Goal: Information Seeking & Learning: Learn about a topic

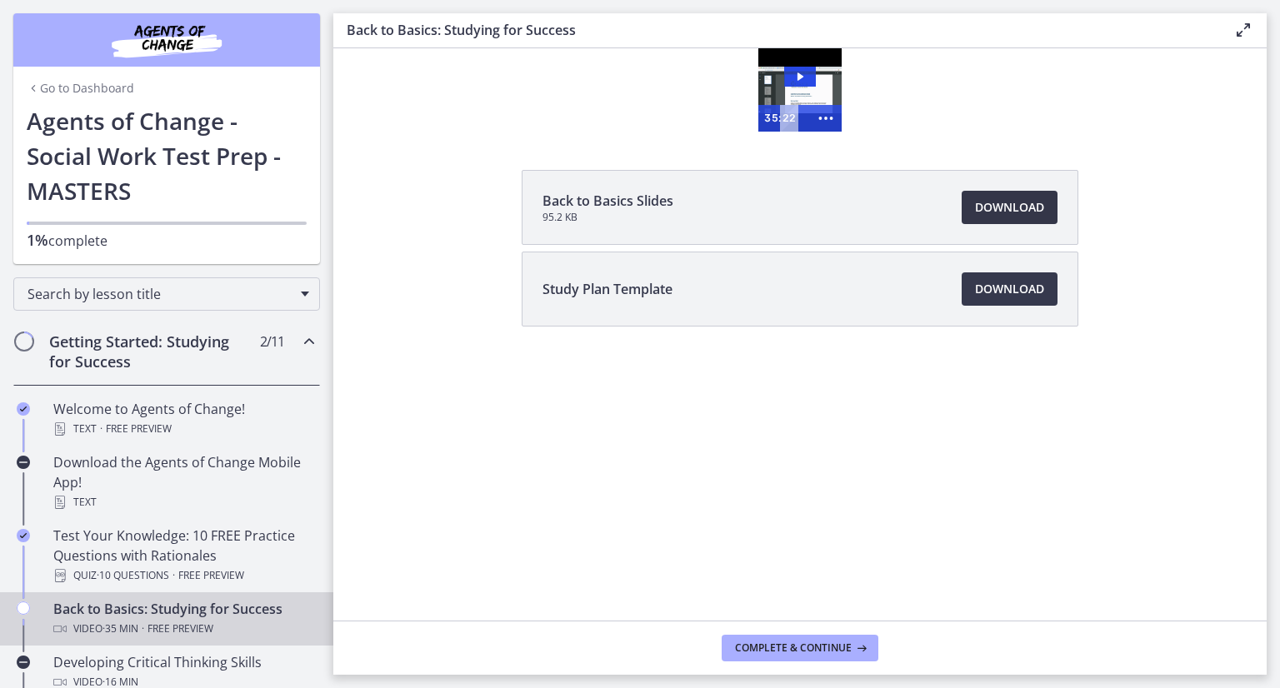
click at [983, 197] on link "Download Opens in a new window" at bounding box center [1010, 207] width 96 height 33
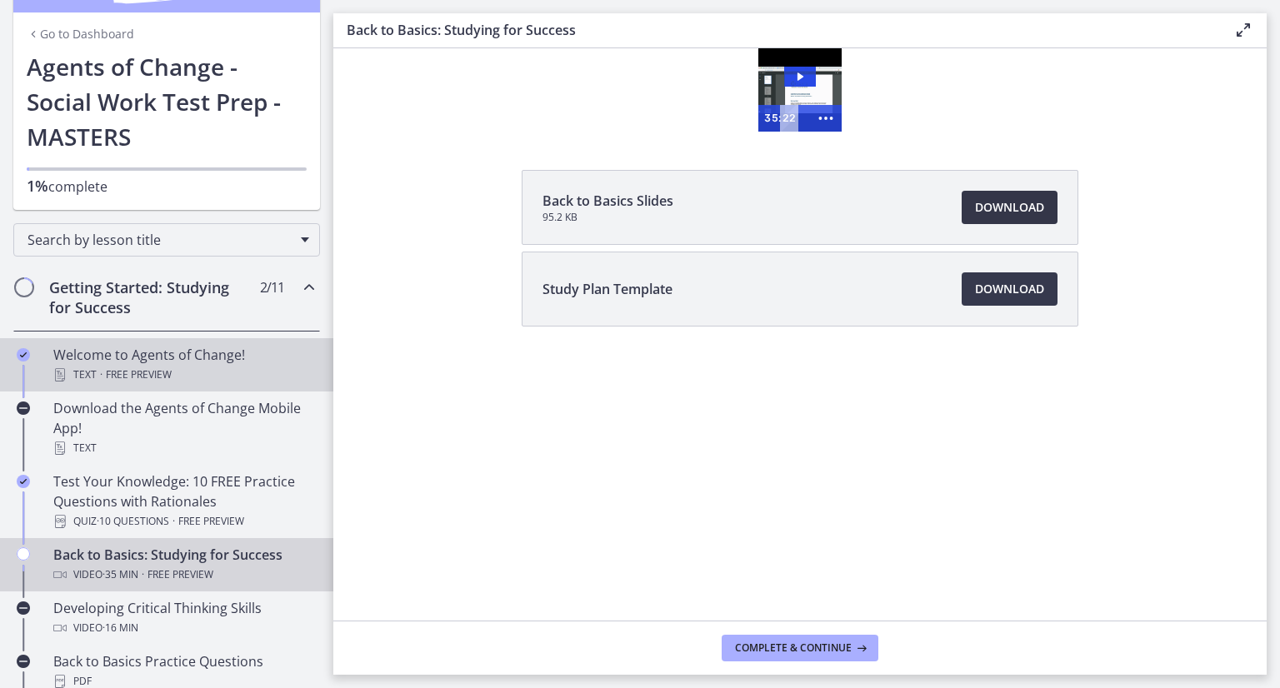
scroll to position [83, 0]
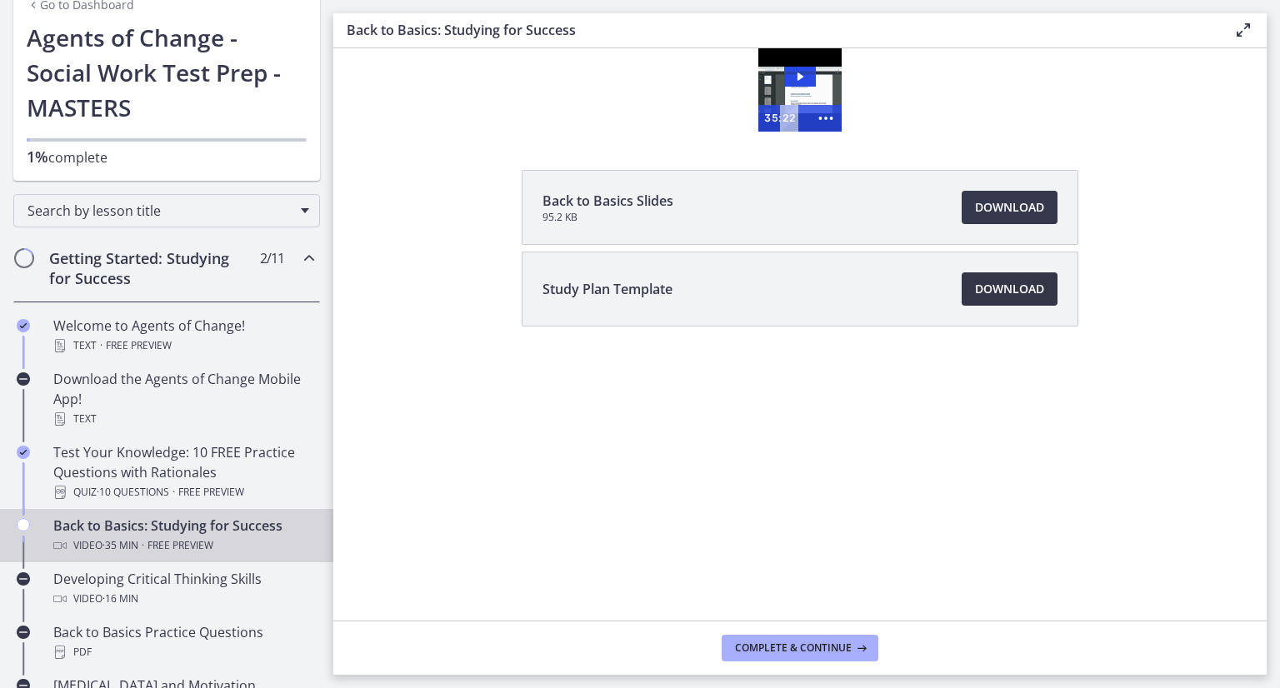
click at [979, 288] on span "Download Opens in a new window" at bounding box center [1009, 289] width 69 height 20
click at [807, 78] on icon "Play Video: ctfdf6eqvn4c72r5t4t0.mp4" at bounding box center [800, 77] width 32 height 20
click at [1240, 28] on icon at bounding box center [1244, 30] width 20 height 20
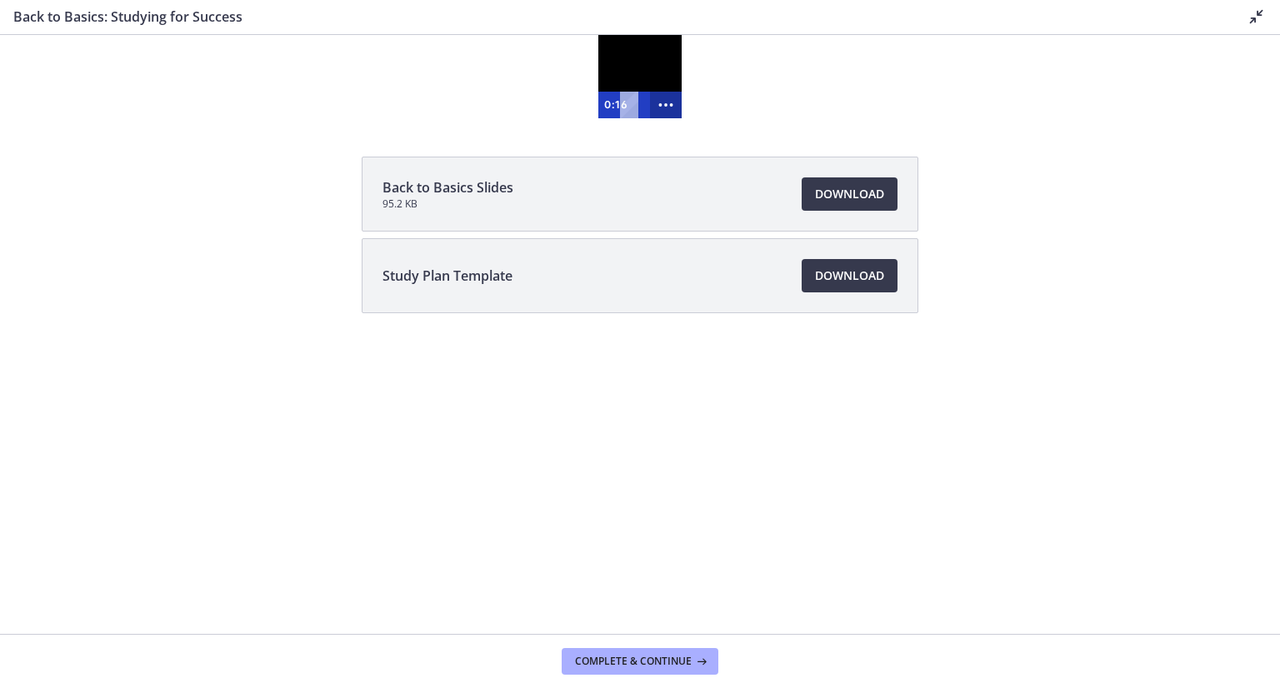
click at [668, 110] on icon "Show more buttons" at bounding box center [666, 105] width 32 height 27
click at [513, 112] on div "Click for sound @keyframes VOLUME_SMALL_WAVE_FLASH { 0% { opacity: 0; } 33% { o…" at bounding box center [640, 76] width 1280 height 83
click at [142, 83] on div "Click for sound @keyframes VOLUME_SMALL_WAVE_FLASH { 0% { opacity: 0; } 33% { o…" at bounding box center [640, 76] width 1280 height 83
drag, startPoint x: 575, startPoint y: 301, endPoint x: 563, endPoint y: 302, distance: 12.5
click at [573, 302] on li "Study Plan Template Download Opens in a new window" at bounding box center [640, 275] width 557 height 75
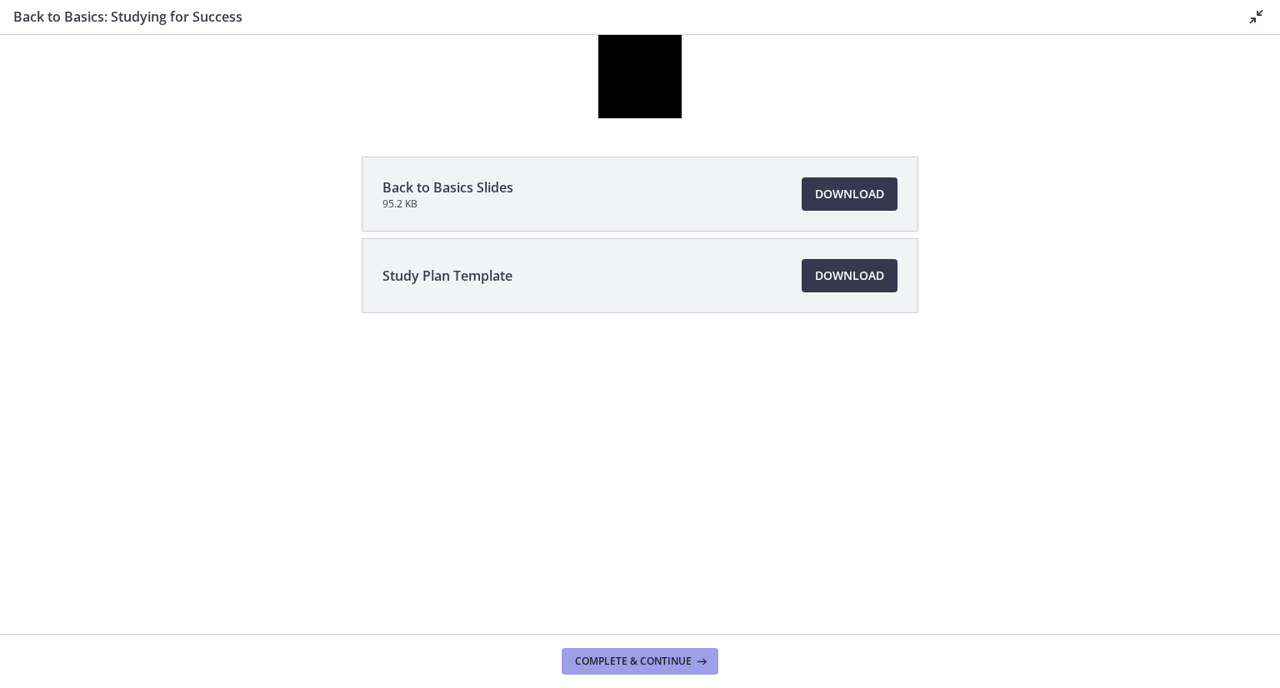
click at [632, 664] on span "Complete & continue" at bounding box center [633, 661] width 117 height 13
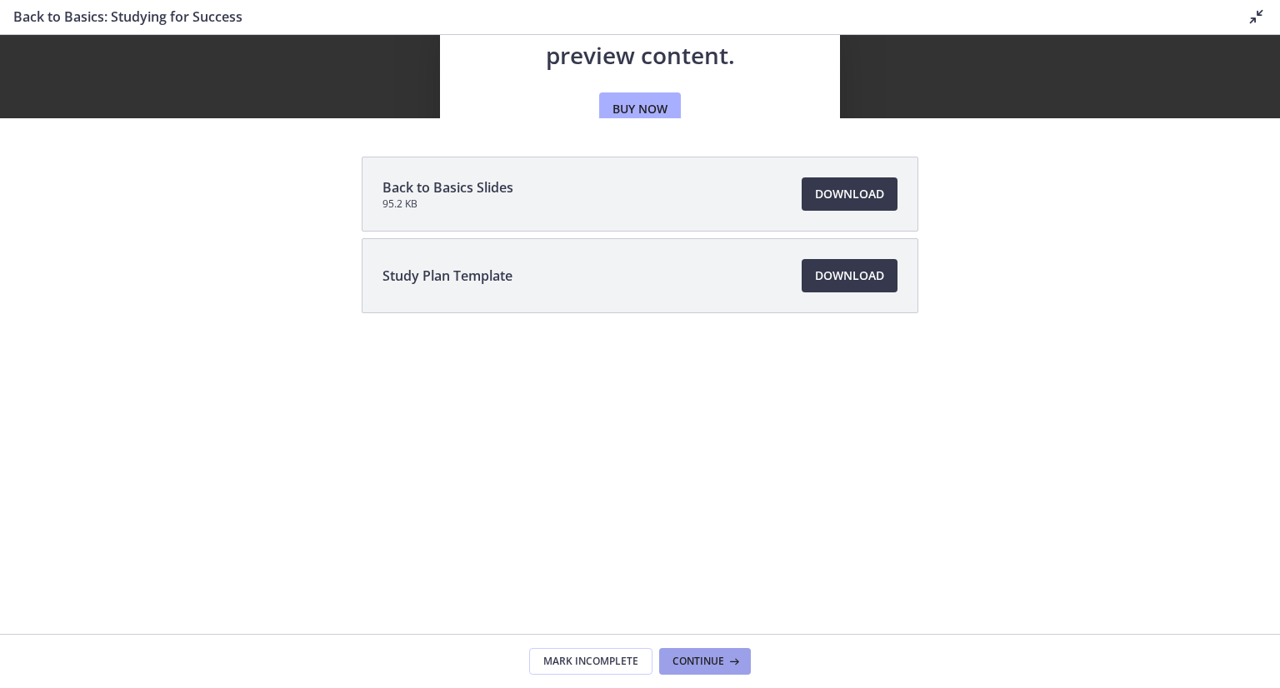
click at [724, 661] on icon at bounding box center [732, 661] width 17 height 13
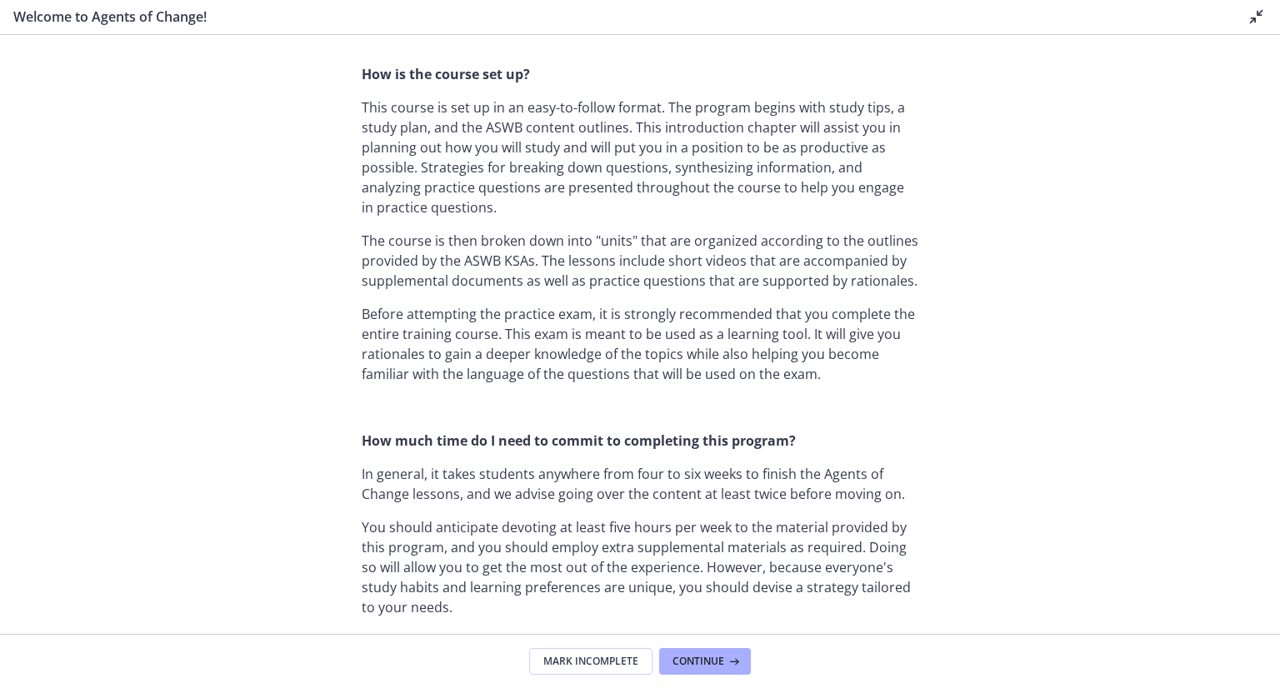
scroll to position [750, 0]
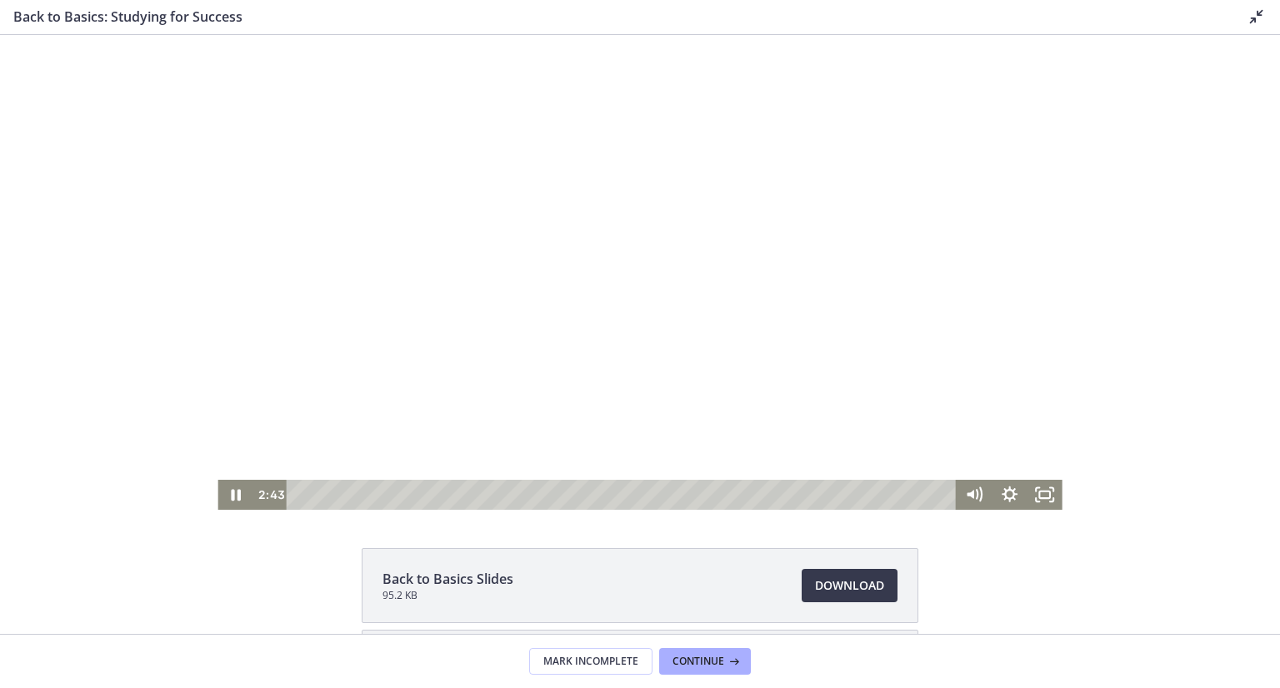
click at [573, 173] on div at bounding box center [640, 272] width 844 height 475
click at [690, 334] on div at bounding box center [640, 272] width 844 height 475
click at [583, 164] on div at bounding box center [640, 272] width 844 height 475
click at [573, 208] on div at bounding box center [640, 272] width 844 height 475
drag, startPoint x: 512, startPoint y: 493, endPoint x: 641, endPoint y: 474, distance: 130.5
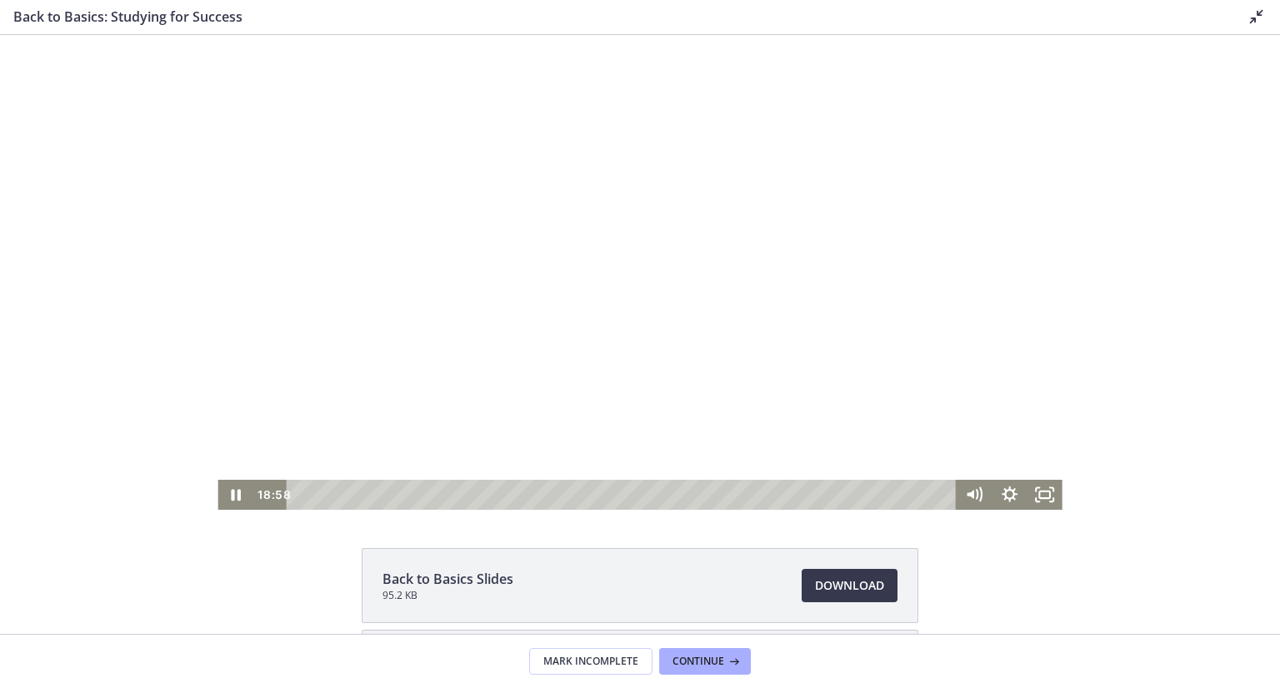
click at [641, 474] on div "Click for sound @keyframes VOLUME_SMALL_WAVE_FLASH { 0% { opacity: 0; } 33% { o…" at bounding box center [640, 272] width 844 height 475
click at [698, 358] on div at bounding box center [640, 272] width 844 height 475
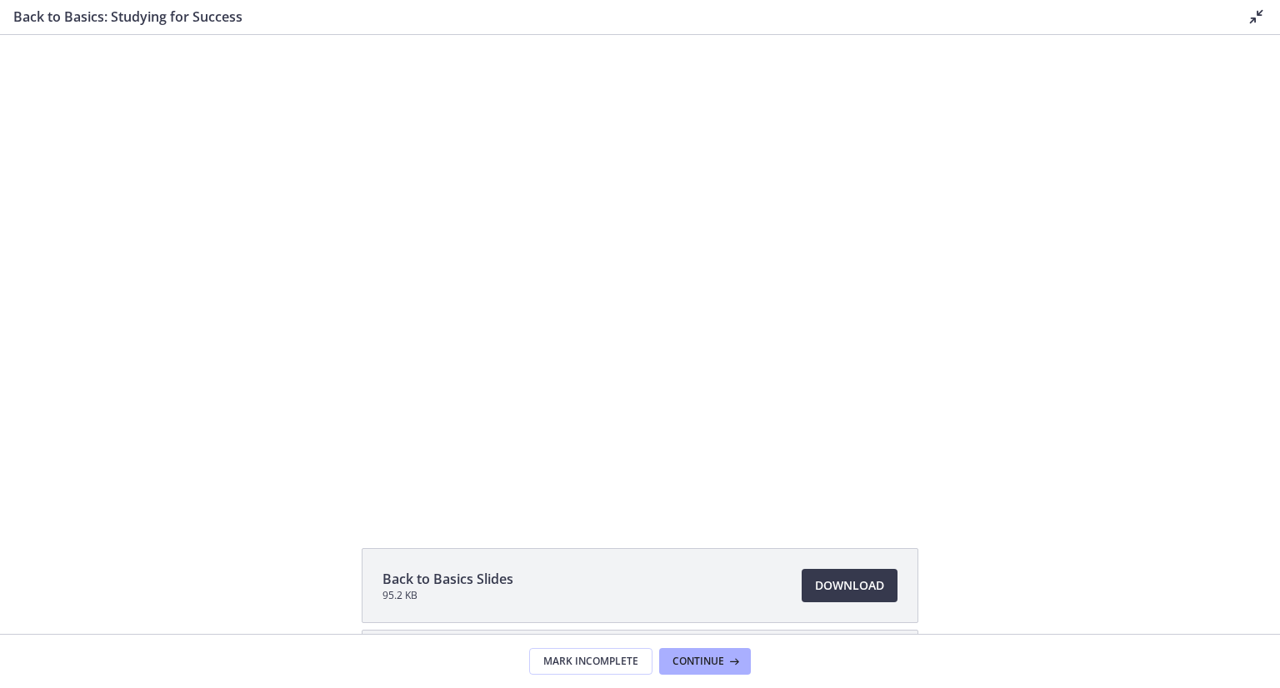
click at [698, 358] on div at bounding box center [640, 272] width 844 height 475
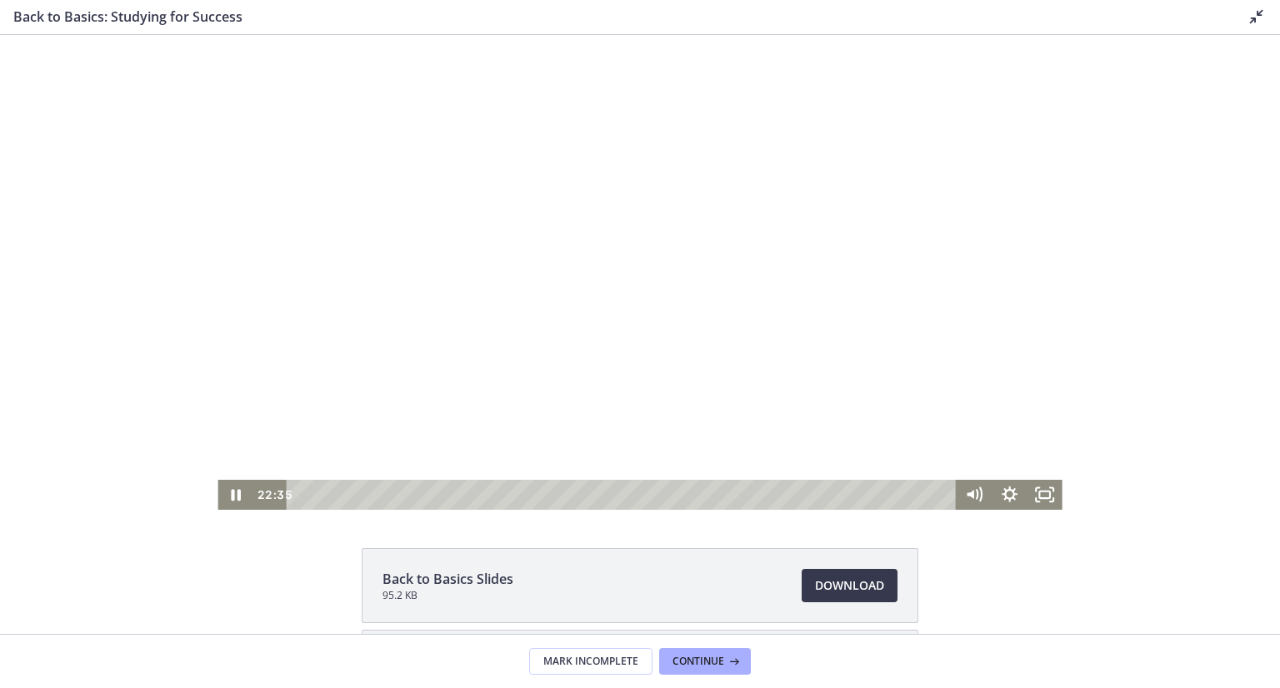
click at [735, 308] on div at bounding box center [640, 272] width 844 height 475
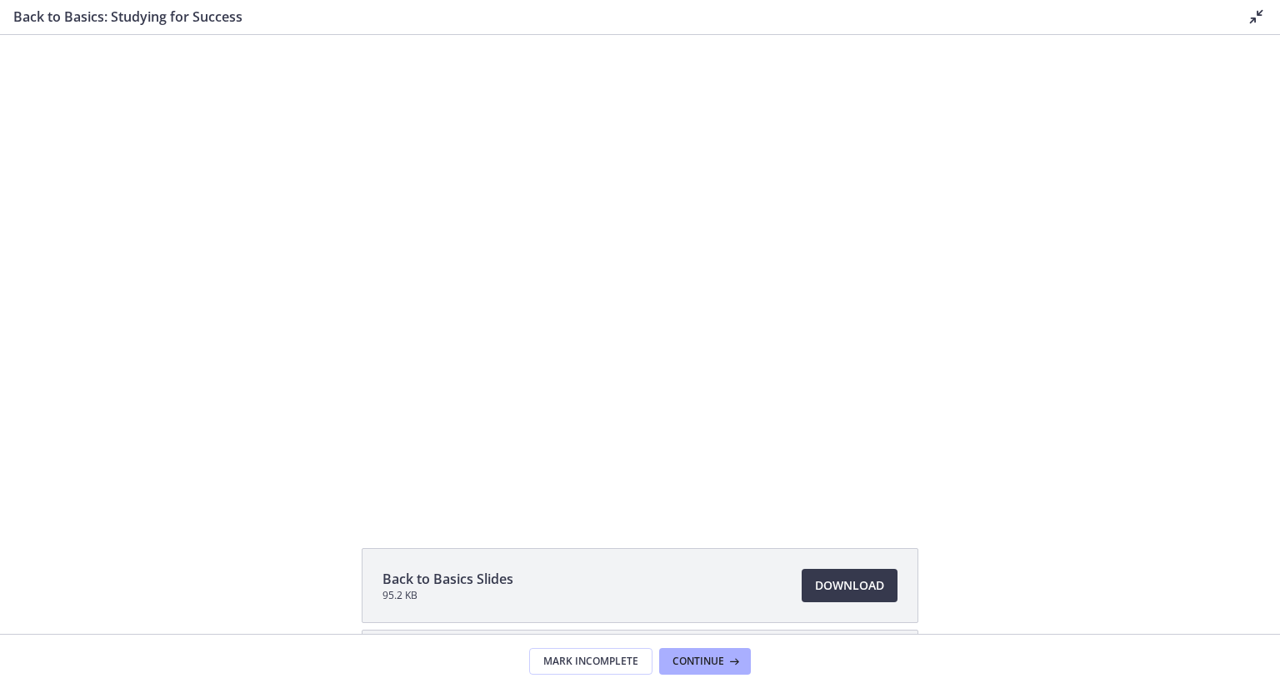
click at [735, 308] on div at bounding box center [640, 272] width 844 height 475
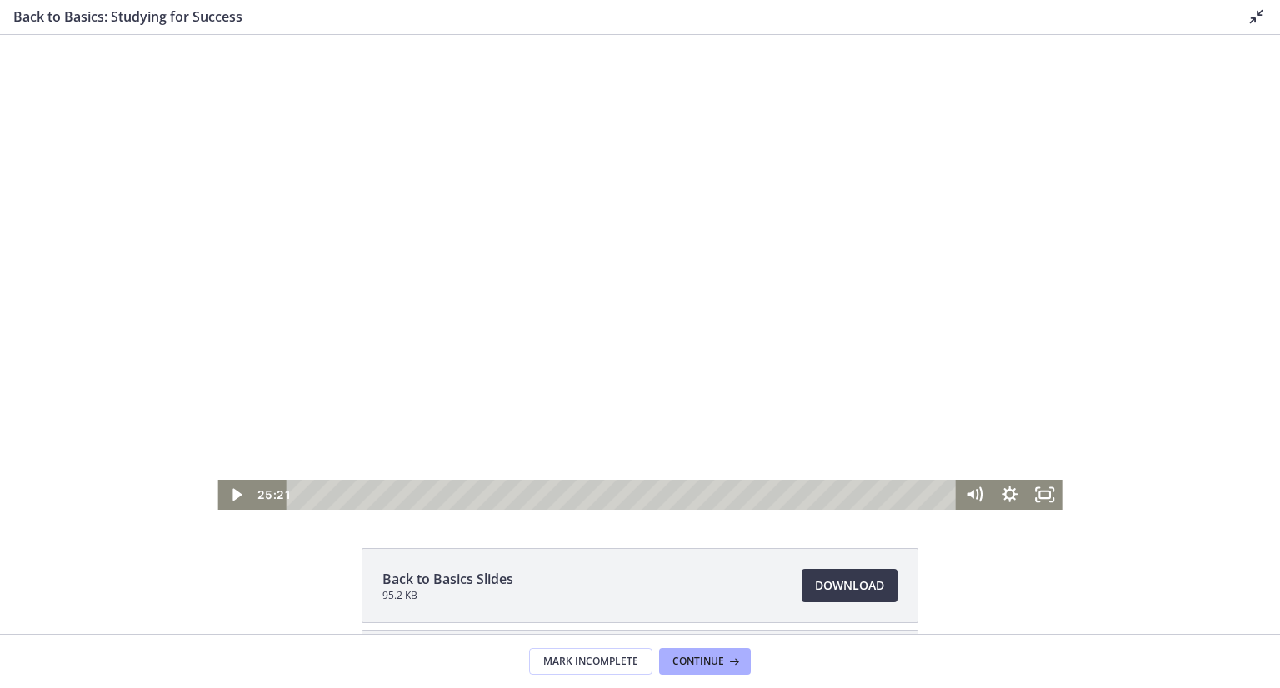
click at [714, 257] on div at bounding box center [640, 272] width 844 height 475
click at [699, 366] on div at bounding box center [640, 272] width 844 height 475
click at [686, 361] on div at bounding box center [640, 272] width 844 height 475
click at [648, 294] on div at bounding box center [640, 272] width 844 height 475
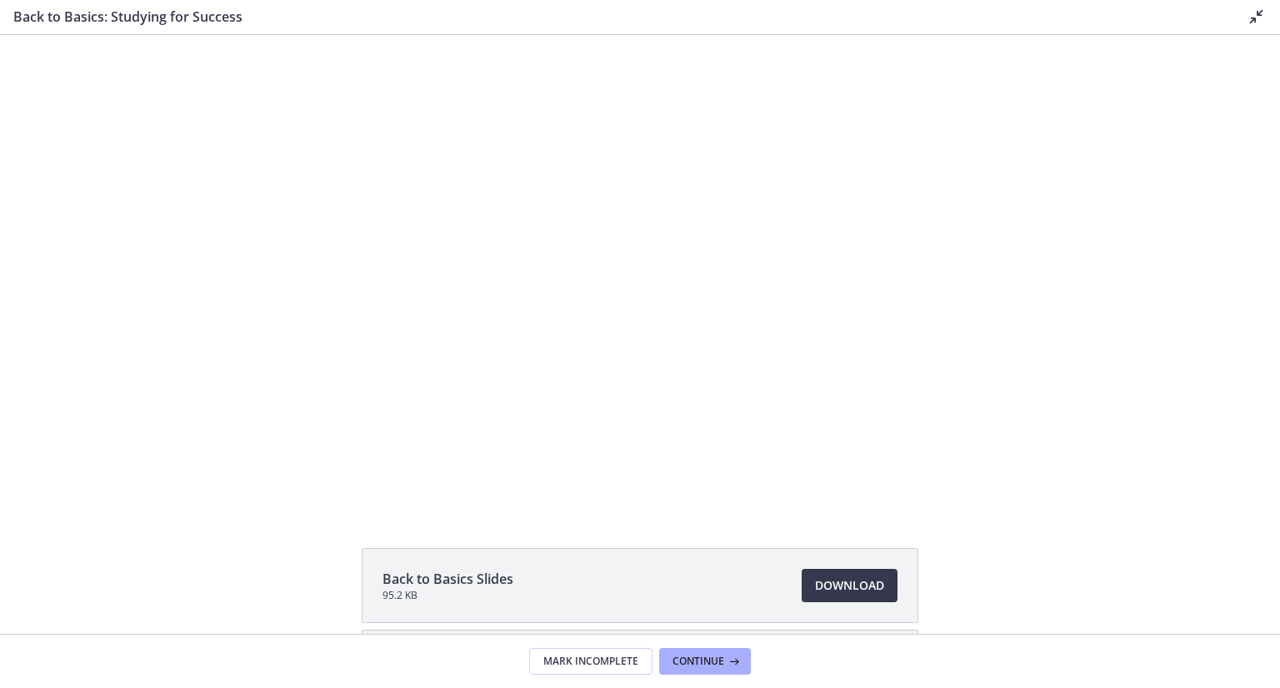
click at [648, 294] on div at bounding box center [640, 272] width 844 height 475
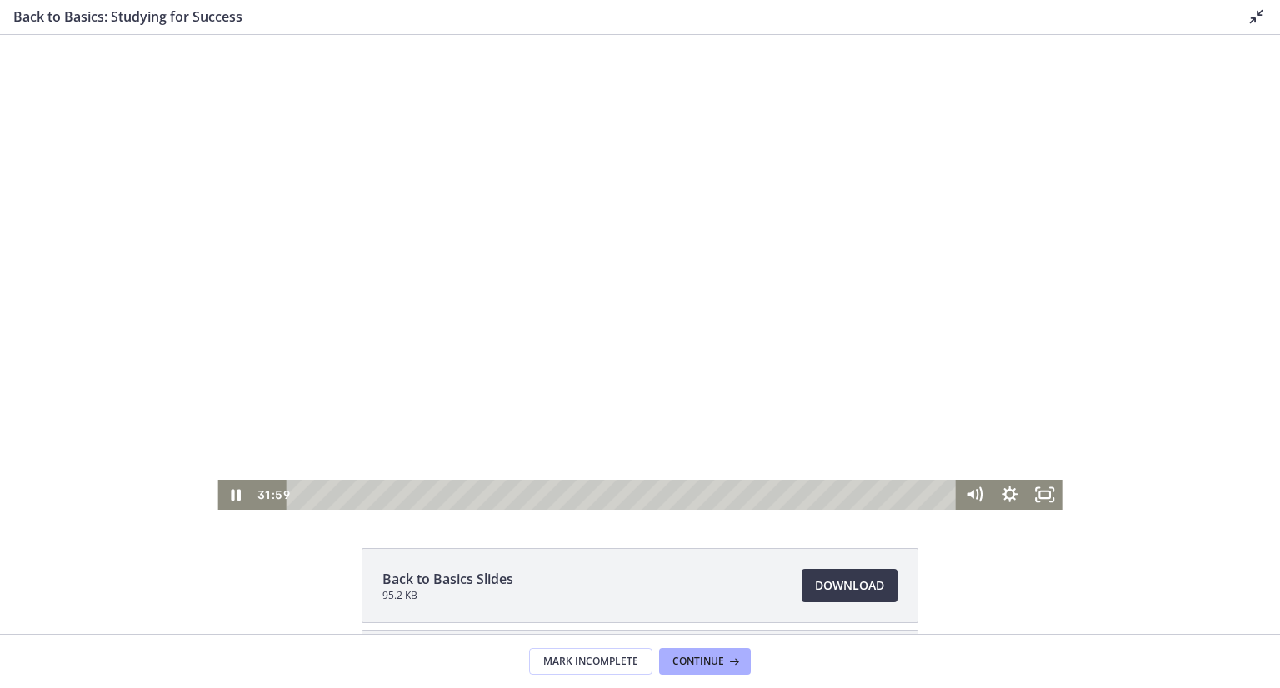
click at [587, 323] on div at bounding box center [640, 272] width 844 height 475
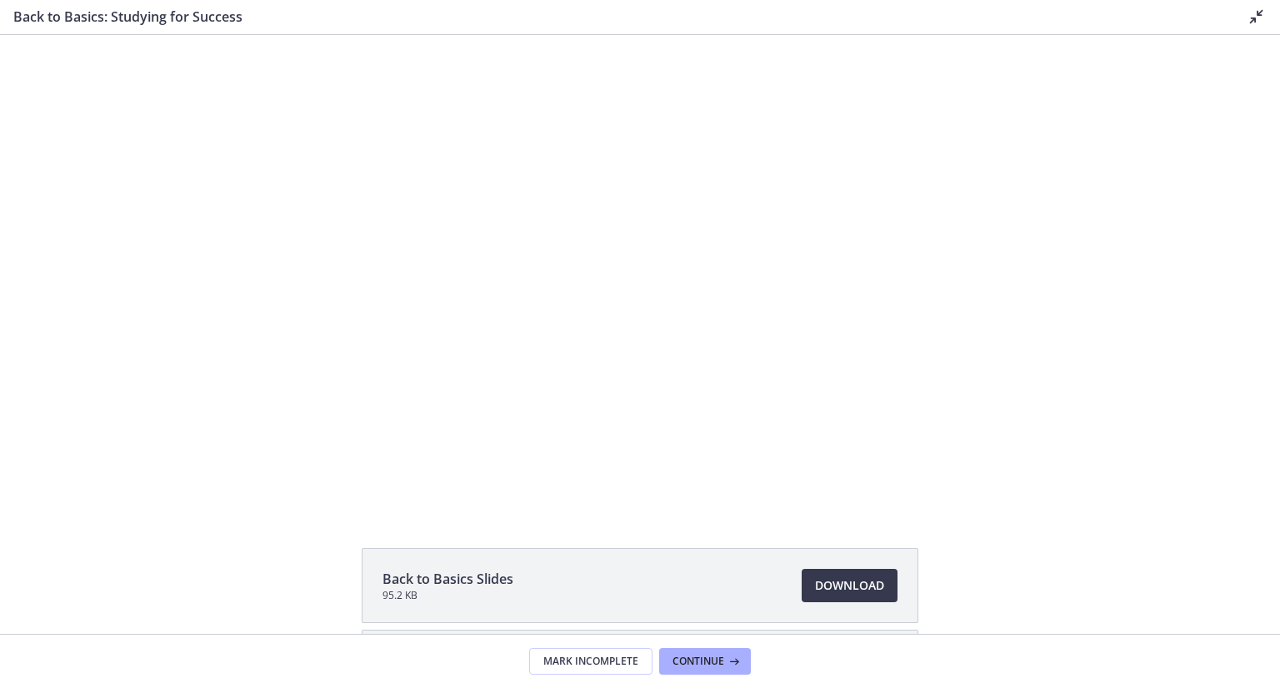
click at [587, 323] on div at bounding box center [640, 272] width 844 height 475
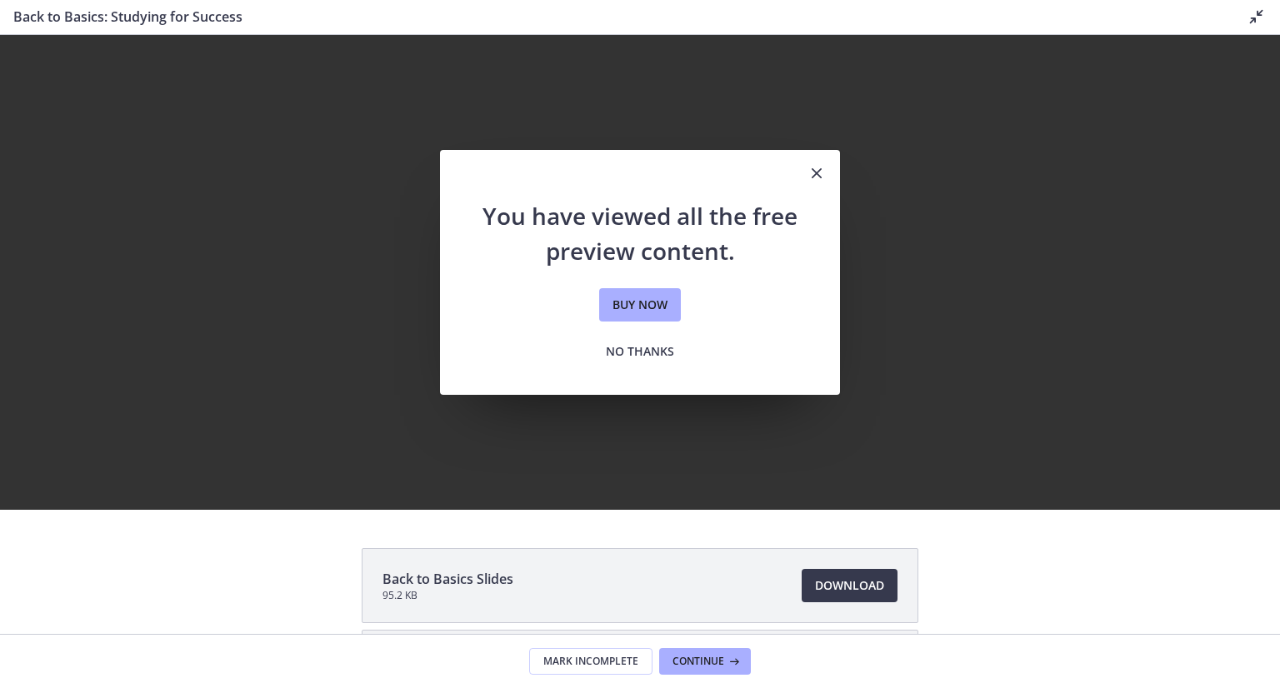
click at [810, 168] on icon "Close" at bounding box center [817, 173] width 20 height 20
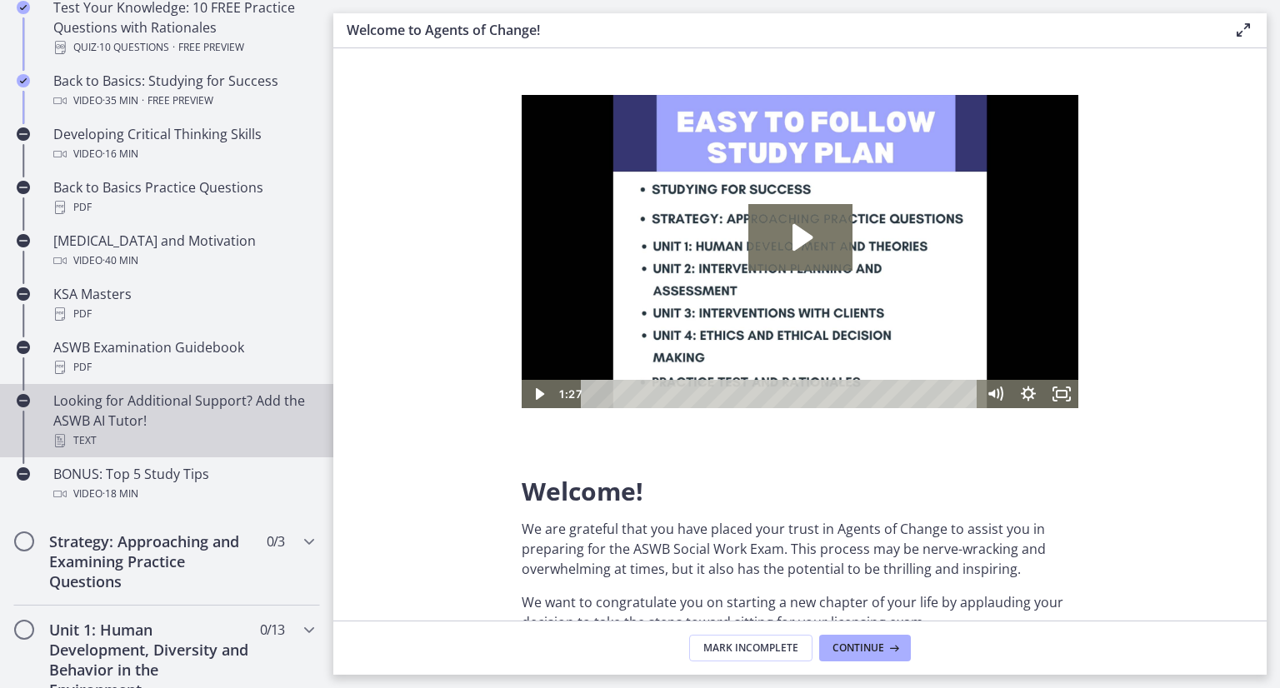
scroll to position [500, 0]
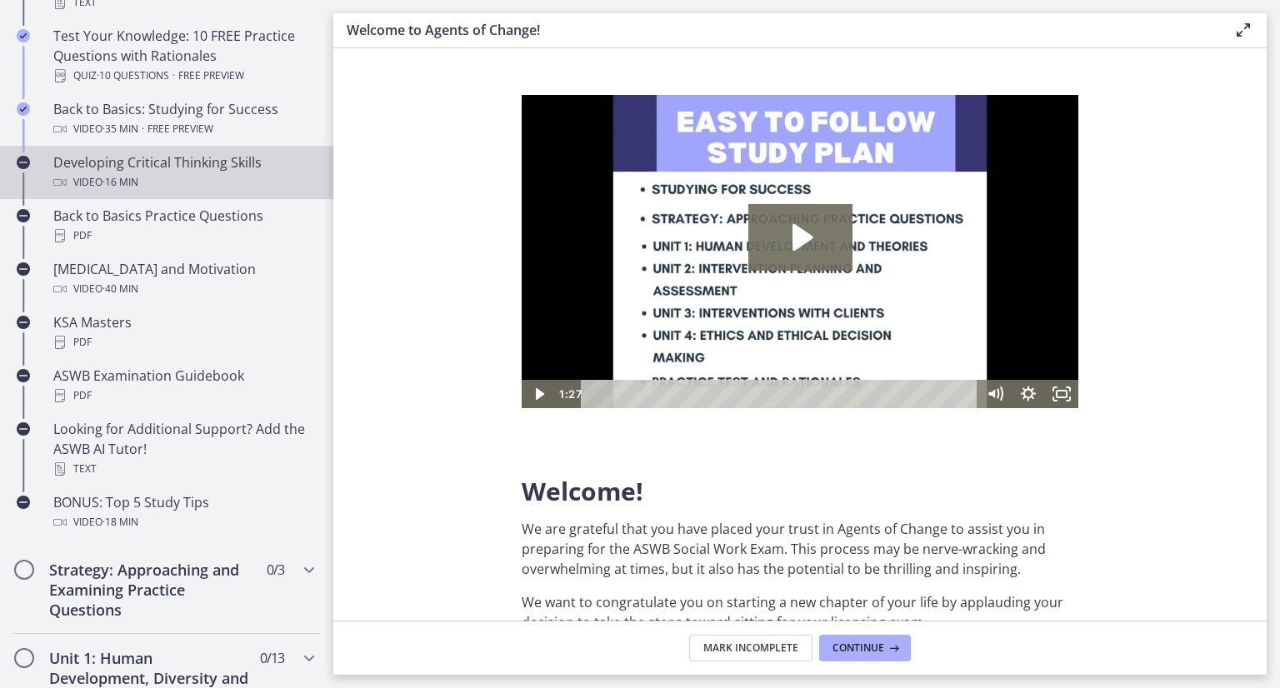
click at [85, 161] on div "Developing Critical Thinking Skills Video · 16 min" at bounding box center [183, 173] width 260 height 40
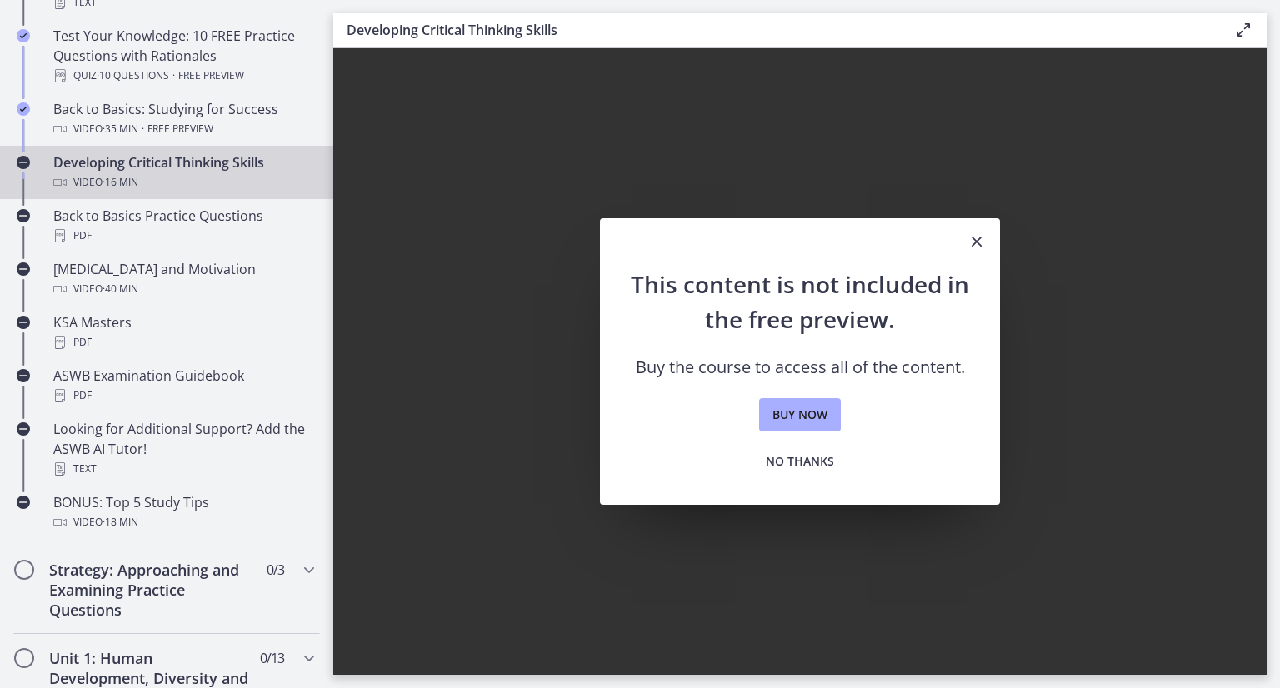
click at [981, 238] on icon "Close" at bounding box center [977, 242] width 20 height 20
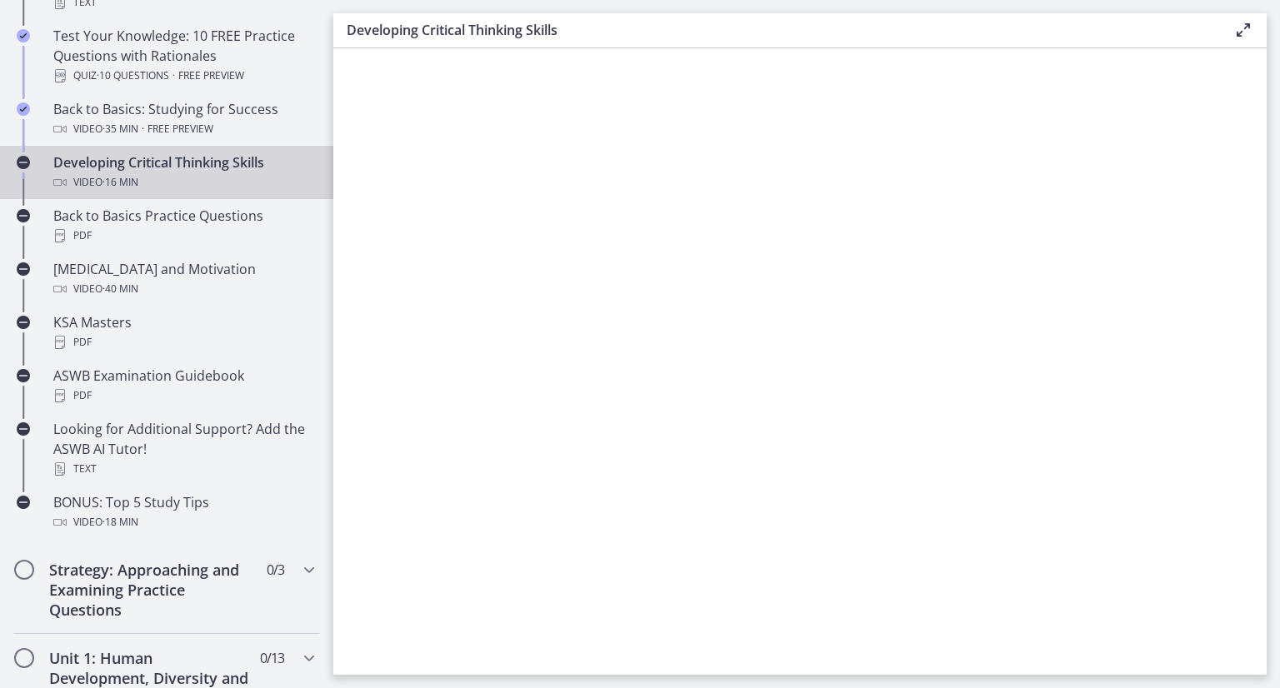
click at [137, 173] on span "· 16 min" at bounding box center [121, 183] width 36 height 20
click at [110, 183] on span "· 16 min" at bounding box center [121, 183] width 36 height 20
click at [60, 158] on div "Developing Critical Thinking Skills Video · 16 min" at bounding box center [183, 173] width 260 height 40
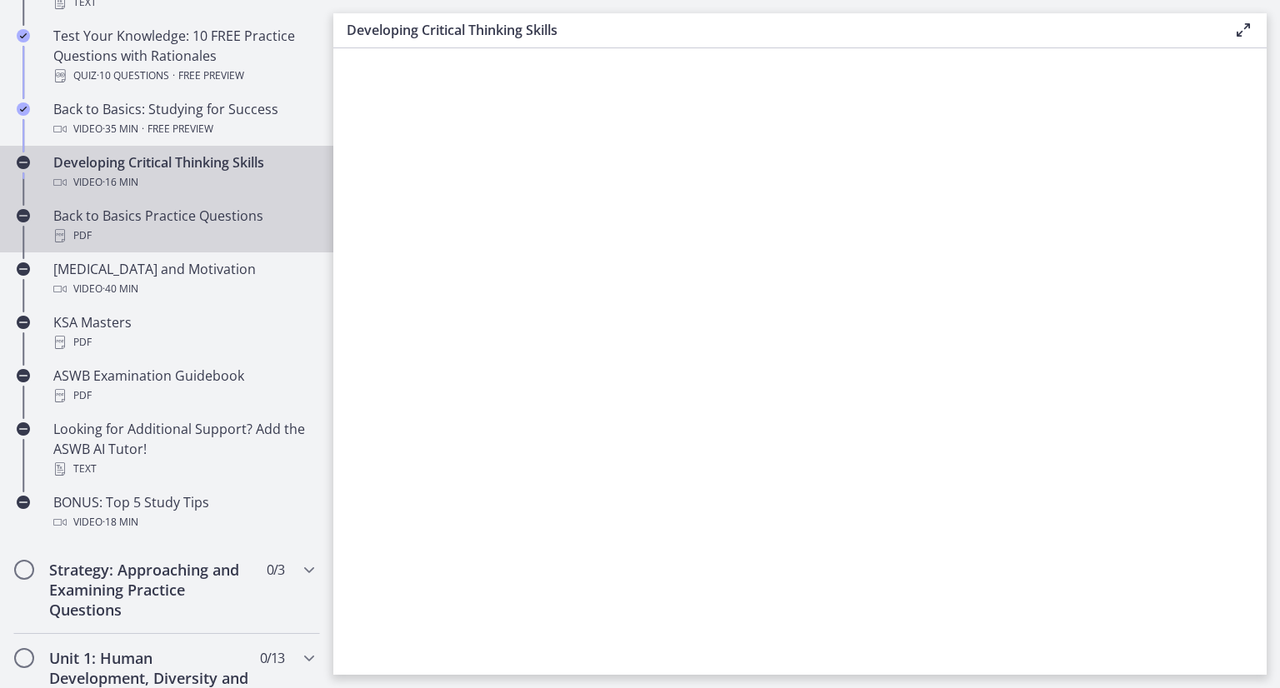
click at [93, 216] on div "Back to Basics Practice Questions PDF" at bounding box center [183, 226] width 260 height 40
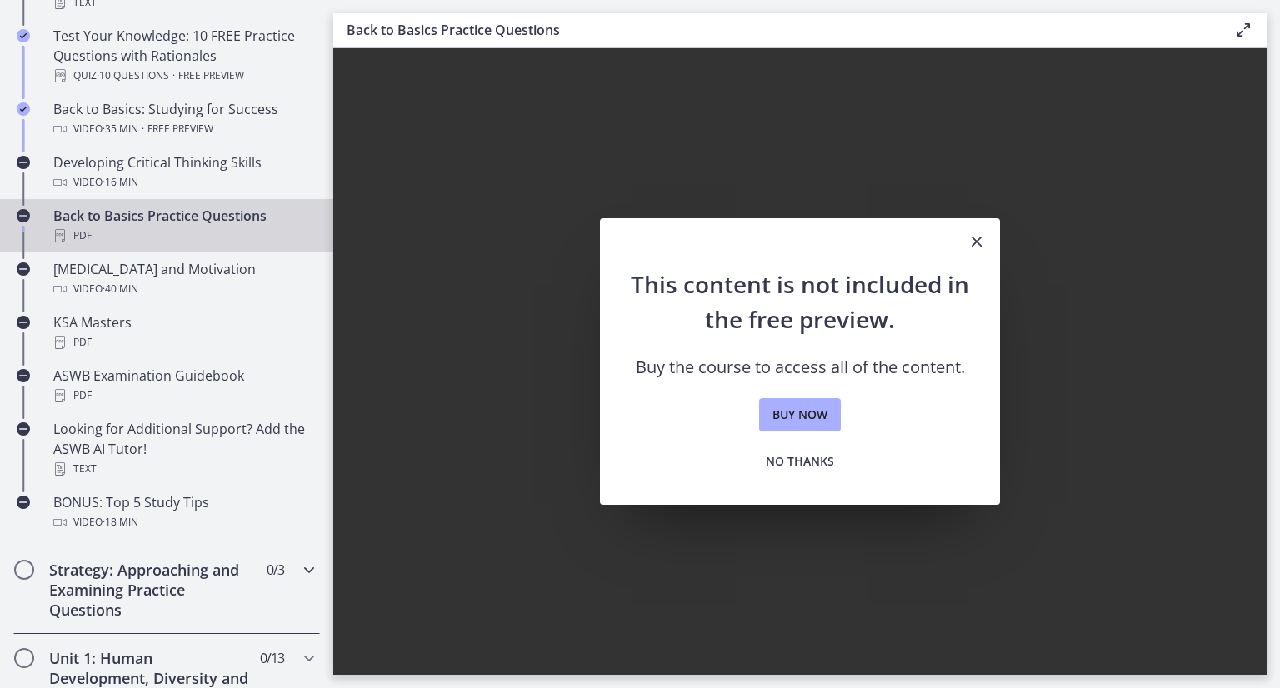
click at [120, 571] on h2 "Strategy: Approaching and Examining Practice Questions" at bounding box center [150, 590] width 203 height 60
click at [123, 572] on div "Getting Started: Studying for Success 3 / 11 Completed Welcome to Agents of Cha…" at bounding box center [166, 665] width 333 height 1697
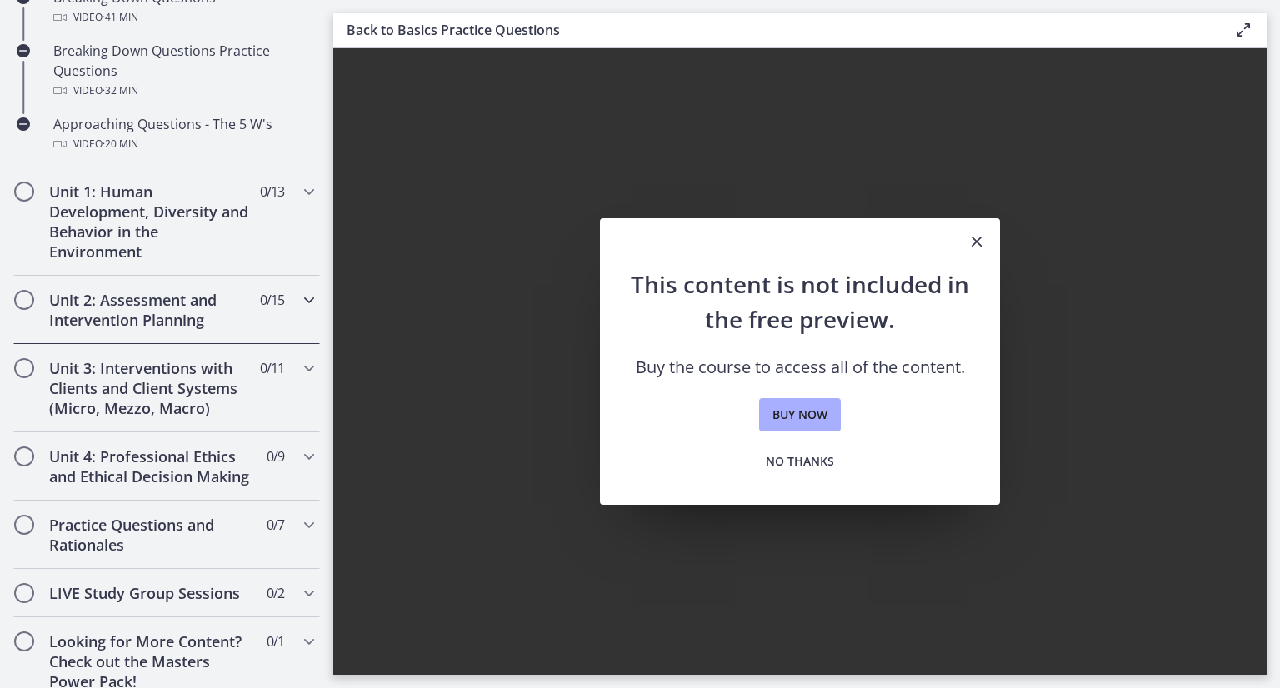
click at [147, 325] on h2 "Unit 2: Assessment and Intervention Planning" at bounding box center [150, 310] width 203 height 40
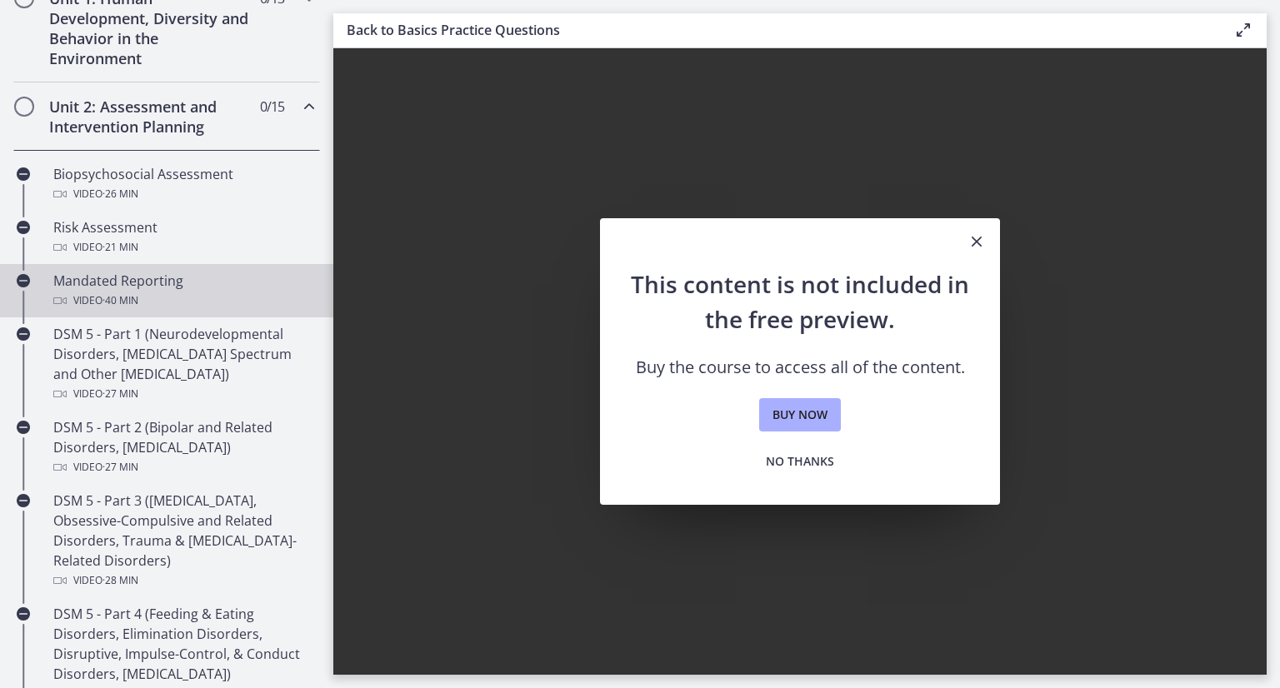
scroll to position [499, 0]
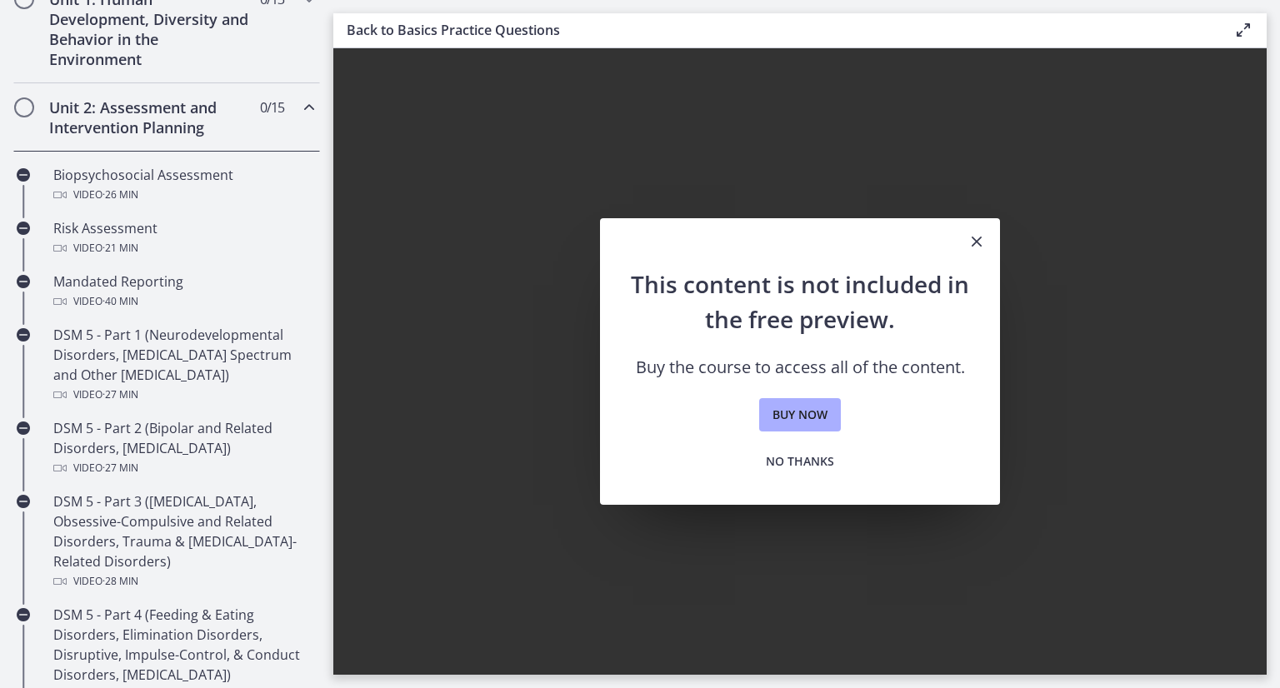
drag, startPoint x: 973, startPoint y: 250, endPoint x: 945, endPoint y: 246, distance: 27.8
click at [974, 250] on icon "Close" at bounding box center [977, 242] width 20 height 20
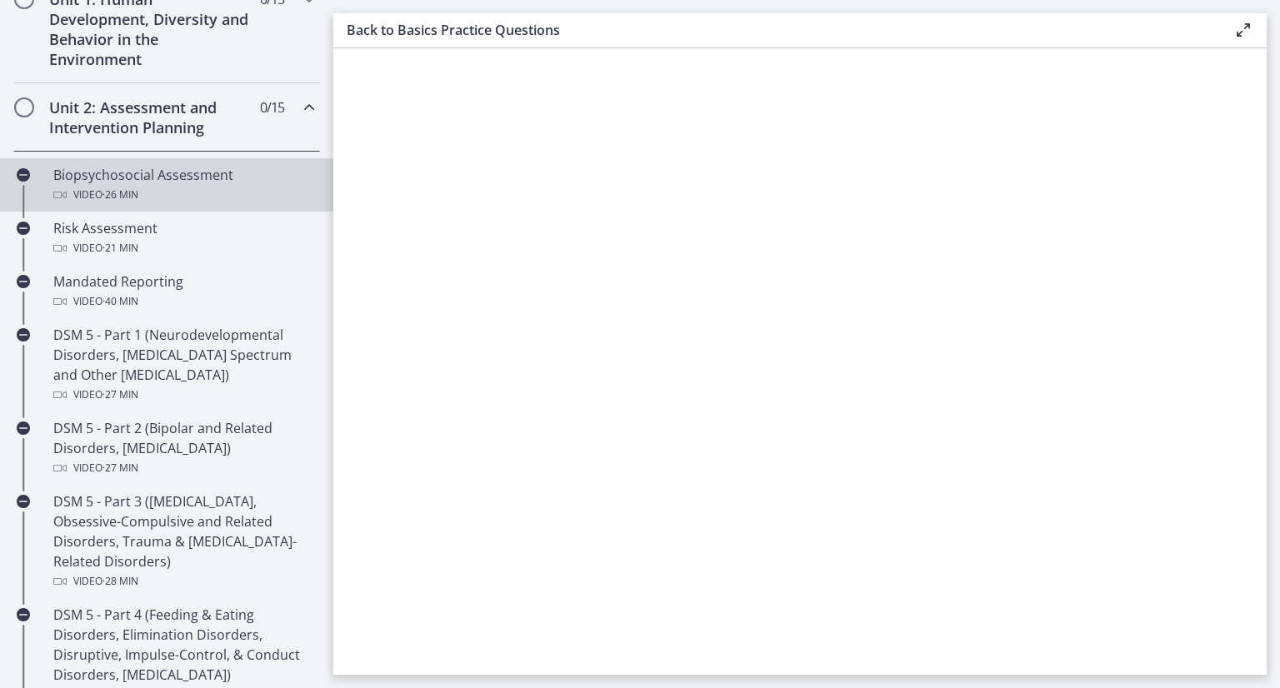
click at [153, 189] on div "Video · 26 min" at bounding box center [183, 195] width 260 height 20
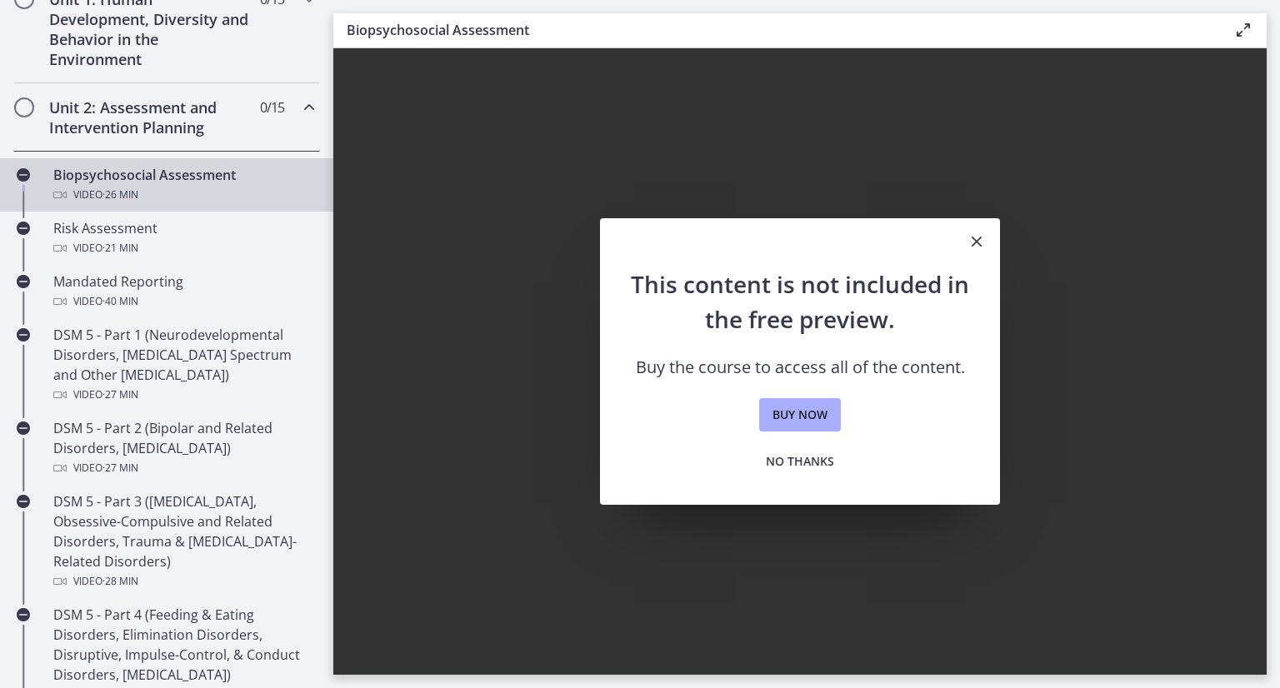
click at [979, 238] on icon "Close" at bounding box center [977, 242] width 20 height 20
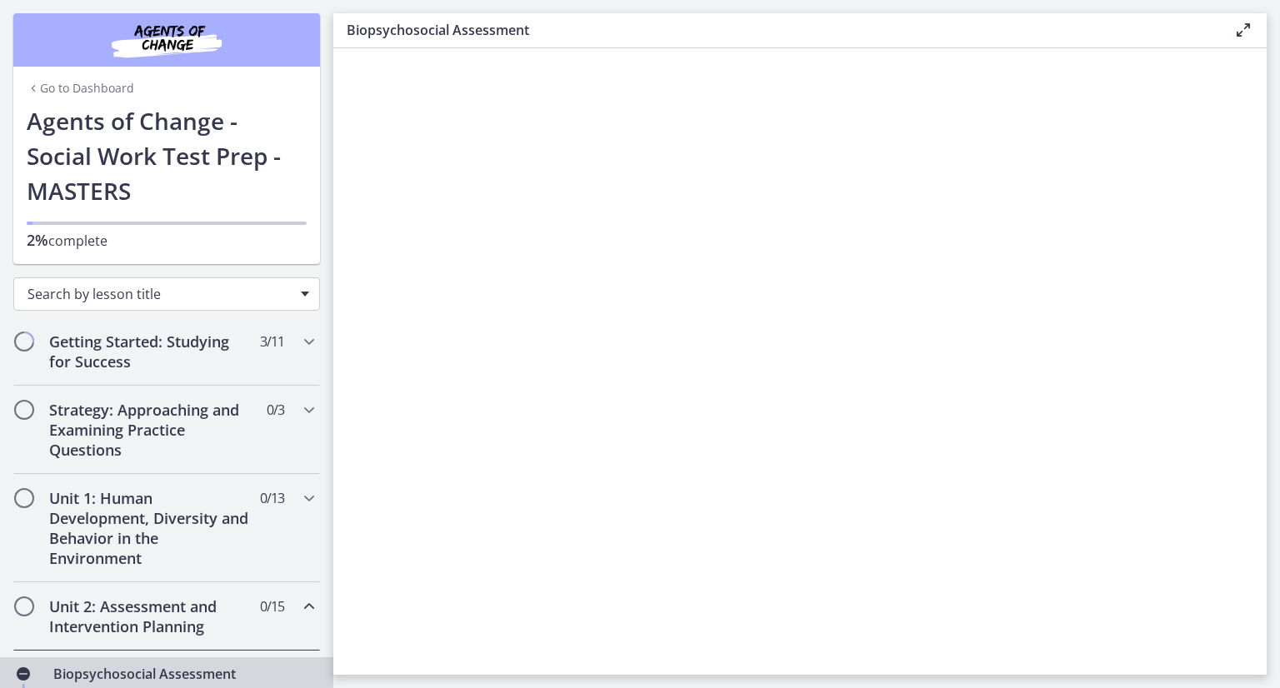
click at [304, 294] on div "Search by lesson title" at bounding box center [166, 294] width 307 height 33
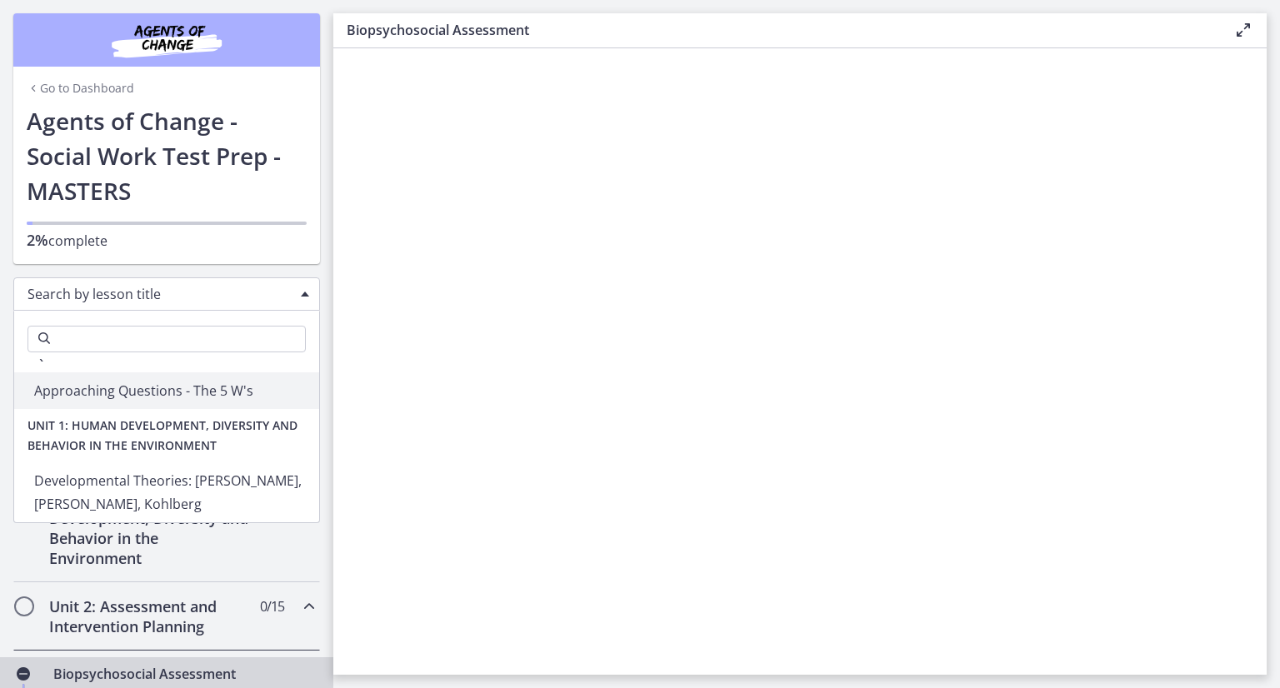
scroll to position [1203, 0]
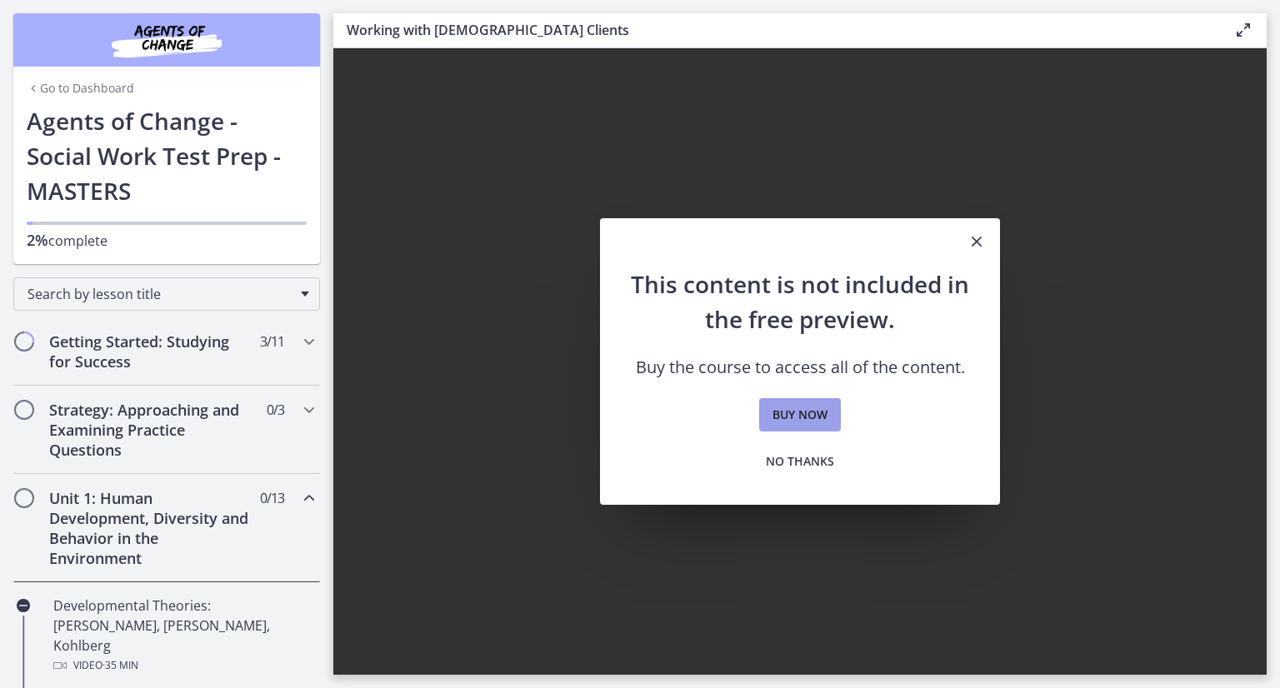
click at [829, 418] on link "Buy now" at bounding box center [800, 414] width 82 height 33
